Goal: Information Seeking & Learning: Learn about a topic

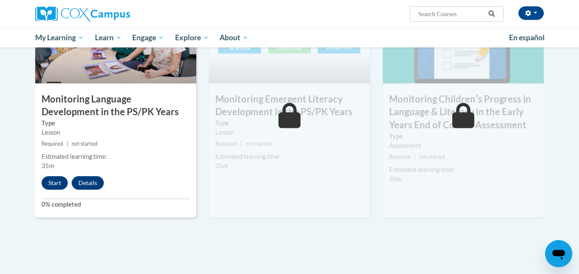
scroll to position [726, 0]
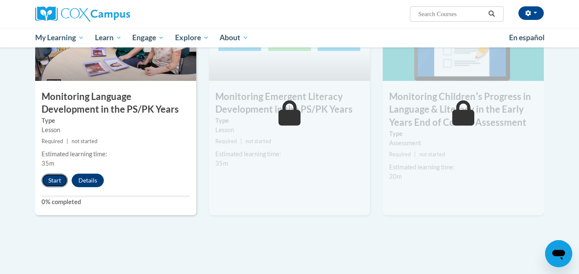
click at [56, 186] on button "Start" at bounding box center [55, 181] width 26 height 14
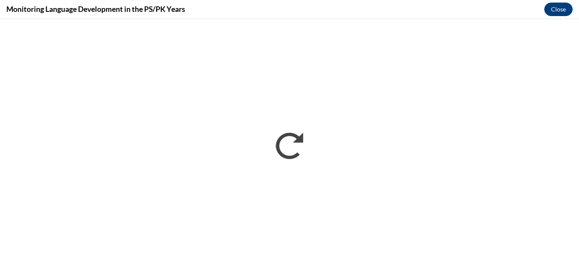
scroll to position [0, 0]
